Goal: Task Accomplishment & Management: Use online tool/utility

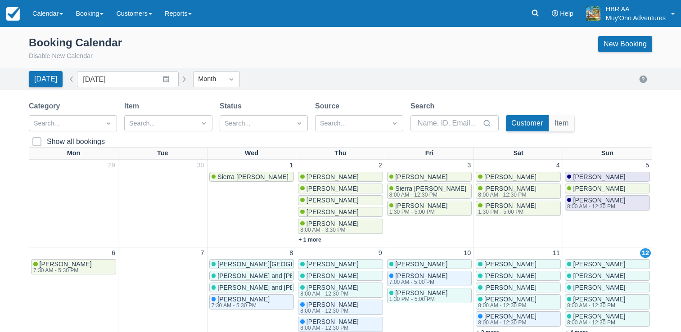
scroll to position [128, 0]
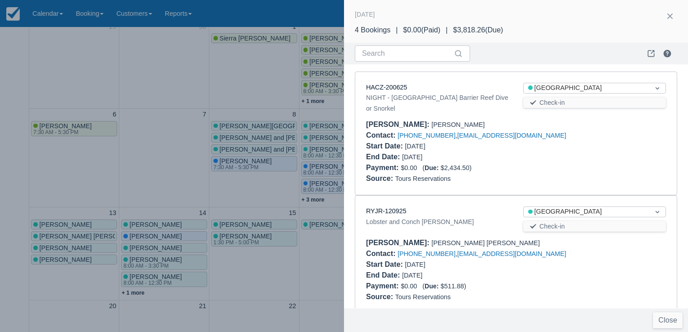
click at [93, 226] on div at bounding box center [344, 166] width 688 height 332
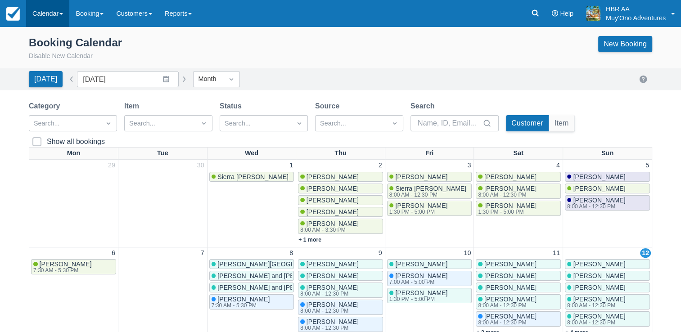
click at [34, 18] on link "Calendar" at bounding box center [47, 13] width 43 height 27
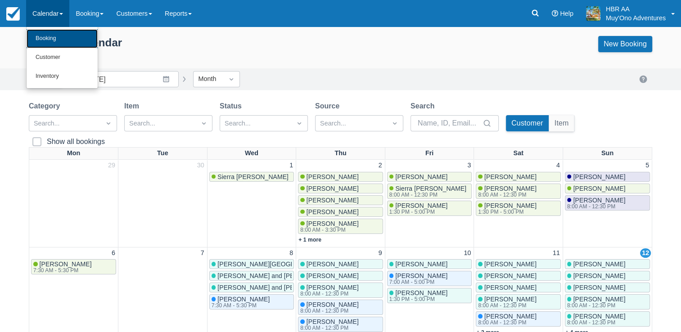
click at [39, 41] on link "Booking" at bounding box center [62, 38] width 71 height 19
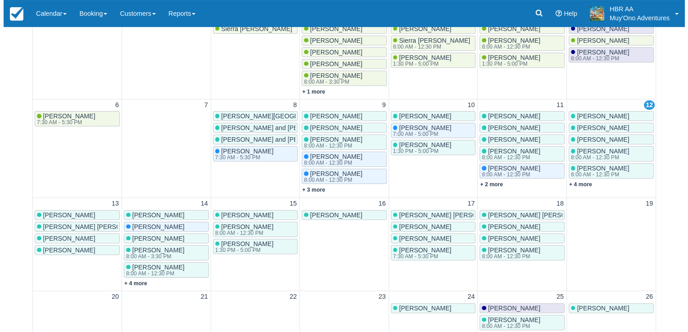
scroll to position [150, 0]
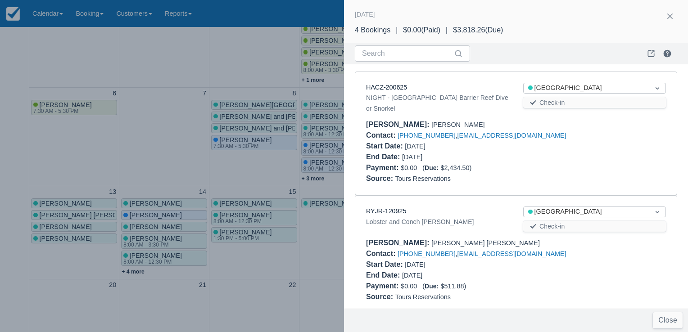
click at [453, 62] on div "Search Daily Manifest" at bounding box center [516, 54] width 344 height 22
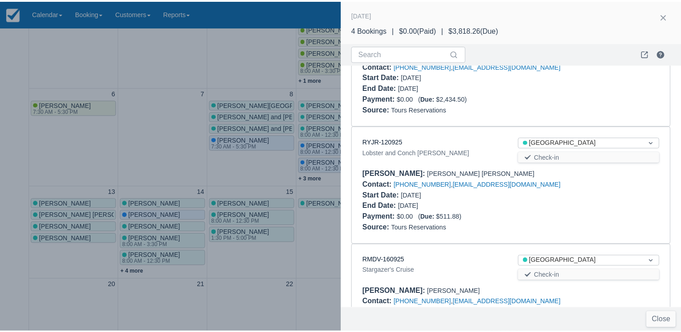
scroll to position [0, 0]
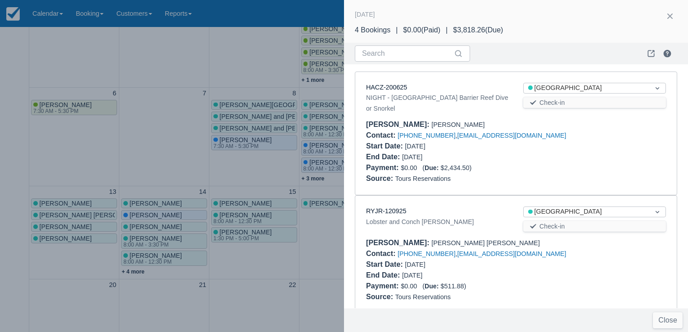
click at [157, 60] on div at bounding box center [344, 166] width 688 height 332
